Goal: Complete application form

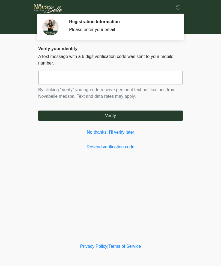
click at [139, 74] on input "text" at bounding box center [110, 78] width 145 height 14
type input "******"
click at [168, 118] on button "Verify" at bounding box center [110, 116] width 145 height 10
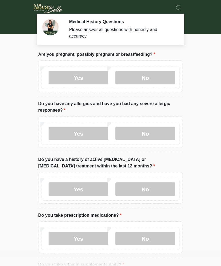
click at [146, 82] on label "No" at bounding box center [145, 78] width 60 height 14
click at [158, 133] on label "No" at bounding box center [145, 134] width 60 height 14
click at [158, 186] on label "No" at bounding box center [145, 190] width 60 height 14
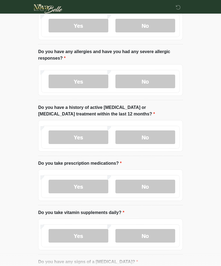
scroll to position [78, 0]
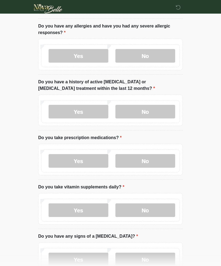
click at [164, 160] on label "No" at bounding box center [145, 161] width 60 height 14
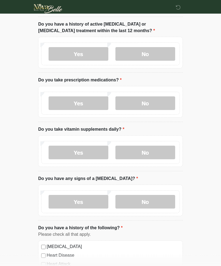
scroll to position [146, 0]
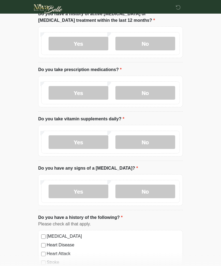
click at [159, 143] on label "No" at bounding box center [145, 143] width 60 height 14
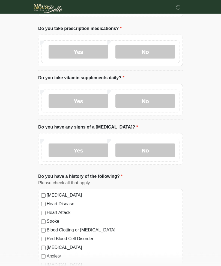
scroll to position [187, 0]
click at [157, 151] on label "No" at bounding box center [145, 151] width 60 height 14
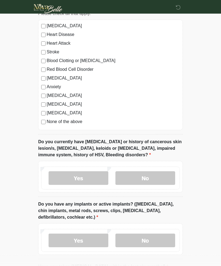
scroll to position [358, 0]
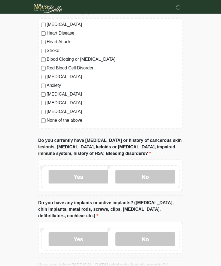
click at [151, 174] on label "No" at bounding box center [145, 177] width 60 height 14
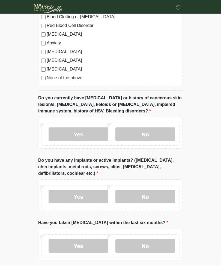
scroll to position [401, 0]
click at [148, 192] on label "No" at bounding box center [145, 197] width 60 height 14
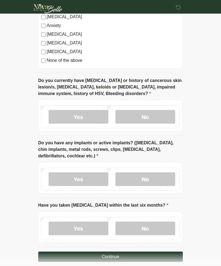
scroll to position [425, 0]
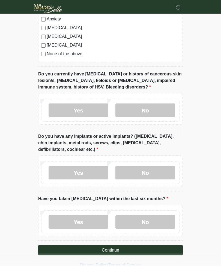
click at [142, 218] on label "No" at bounding box center [145, 222] width 60 height 14
click at [139, 251] on button "Continue" at bounding box center [110, 250] width 145 height 10
click at [153, 248] on button "Continue" at bounding box center [110, 250] width 145 height 10
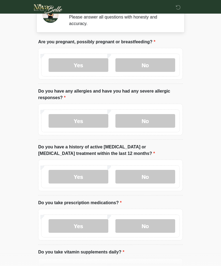
scroll to position [0, 0]
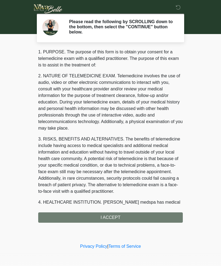
click at [157, 218] on div "1. PURPOSE. The purpose of this form is to obtain your consent for a telemedici…" at bounding box center [110, 136] width 145 height 174
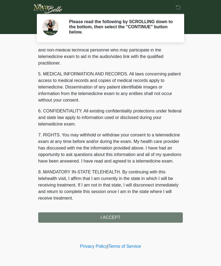
scroll to position [159, 0]
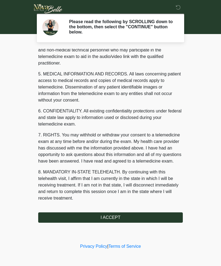
click at [108, 215] on button "I ACCEPT" at bounding box center [110, 218] width 145 height 10
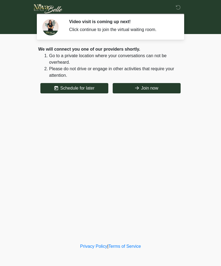
click at [156, 87] on button "Join now" at bounding box center [147, 88] width 68 height 10
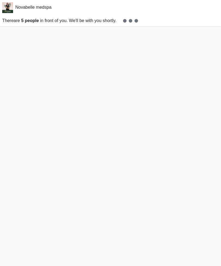
scroll to position [2, 0]
